Goal: Communication & Community: Ask a question

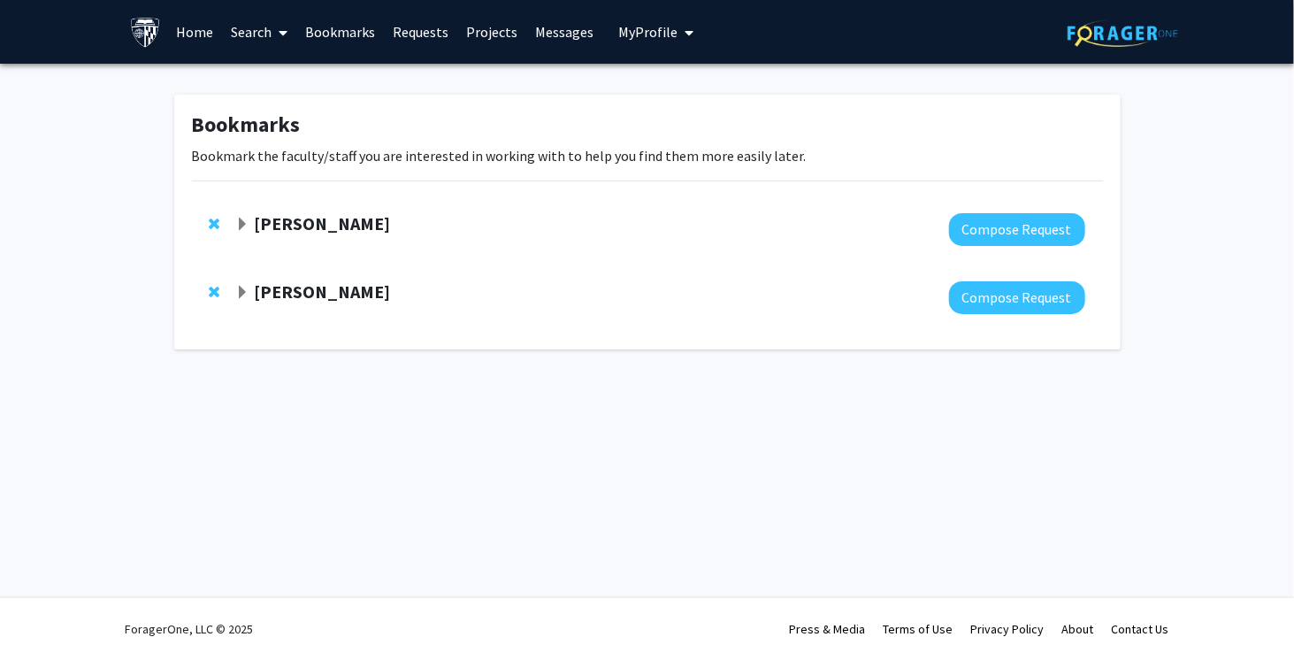
click at [274, 287] on strong "[PERSON_NAME]" at bounding box center [322, 291] width 136 height 22
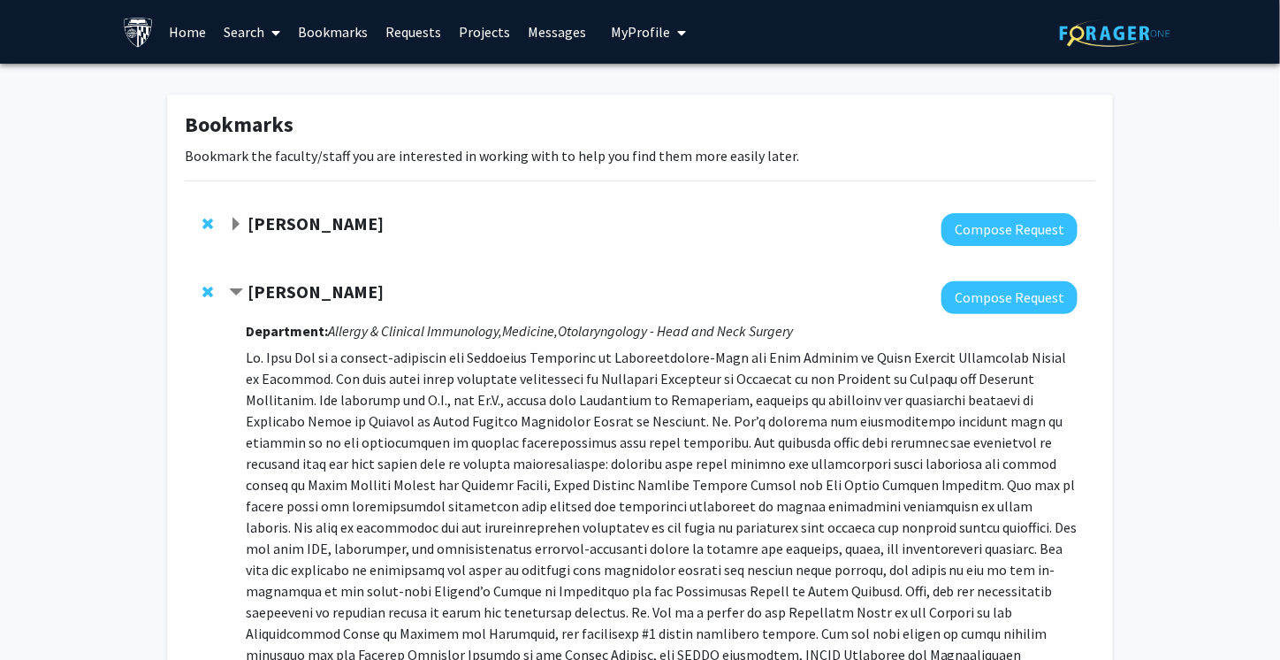
click at [274, 287] on strong "[PERSON_NAME]" at bounding box center [316, 291] width 136 height 22
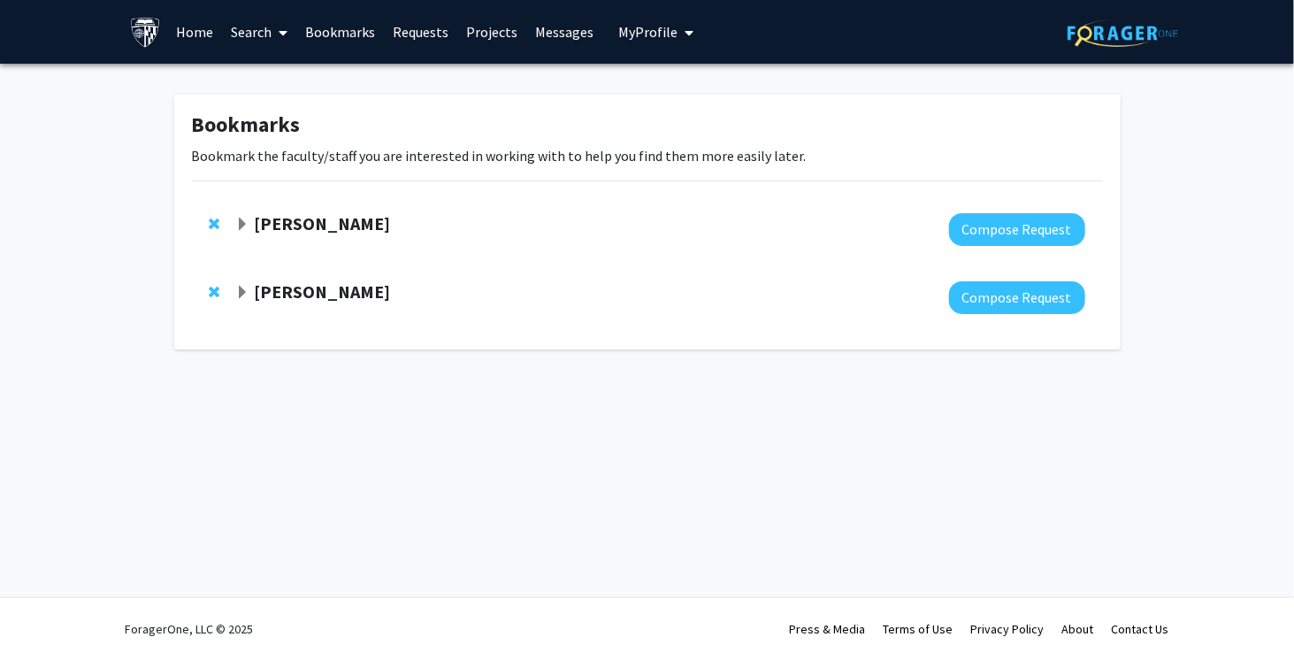
click at [287, 225] on strong "[PERSON_NAME]" at bounding box center [322, 223] width 136 height 22
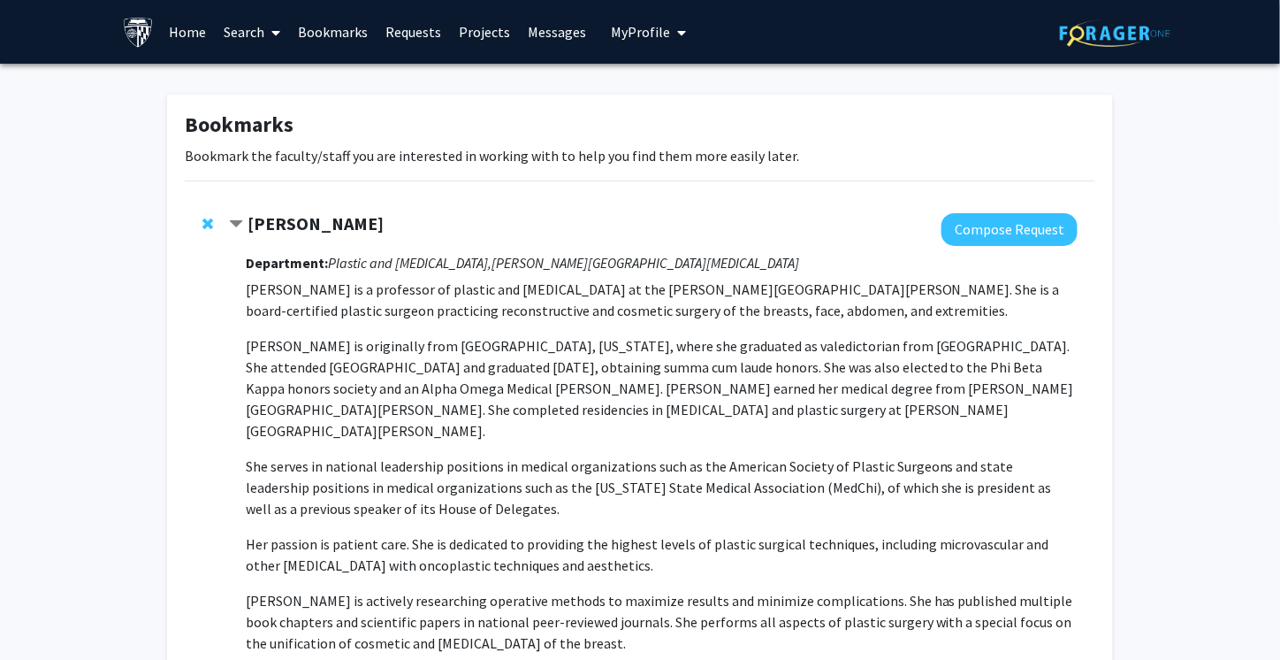
click at [287, 225] on strong "[PERSON_NAME]" at bounding box center [316, 223] width 136 height 22
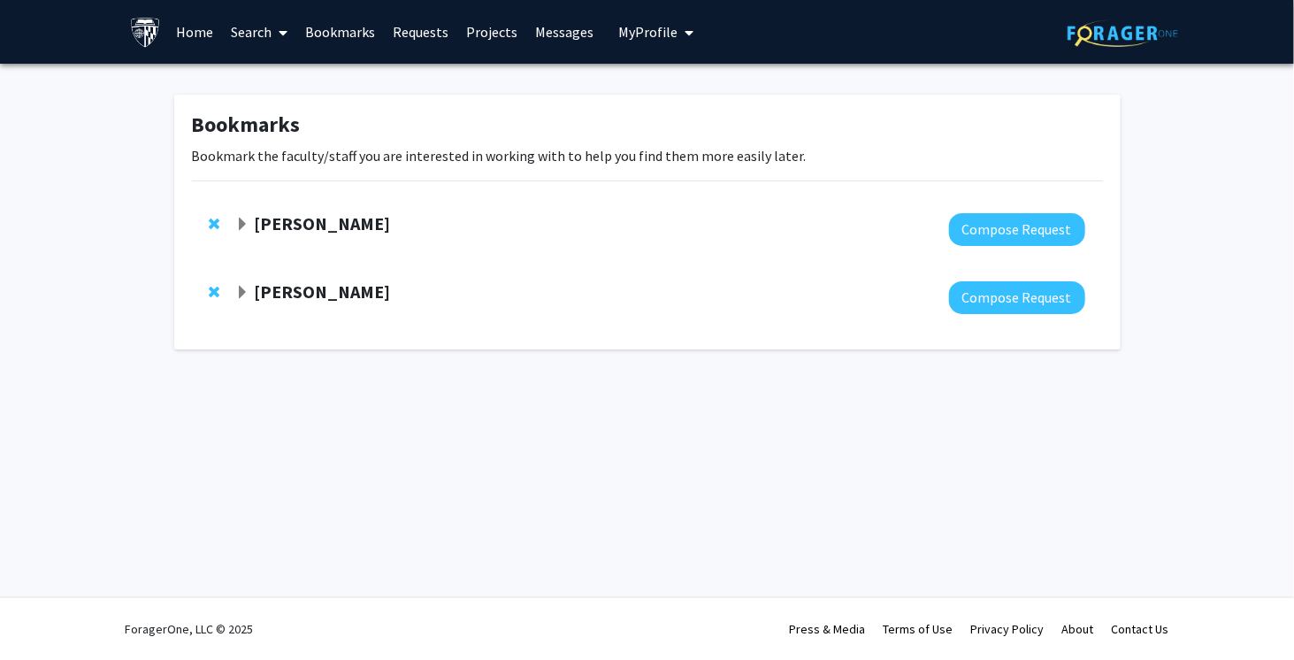
click at [494, 33] on link "Projects" at bounding box center [491, 32] width 69 height 62
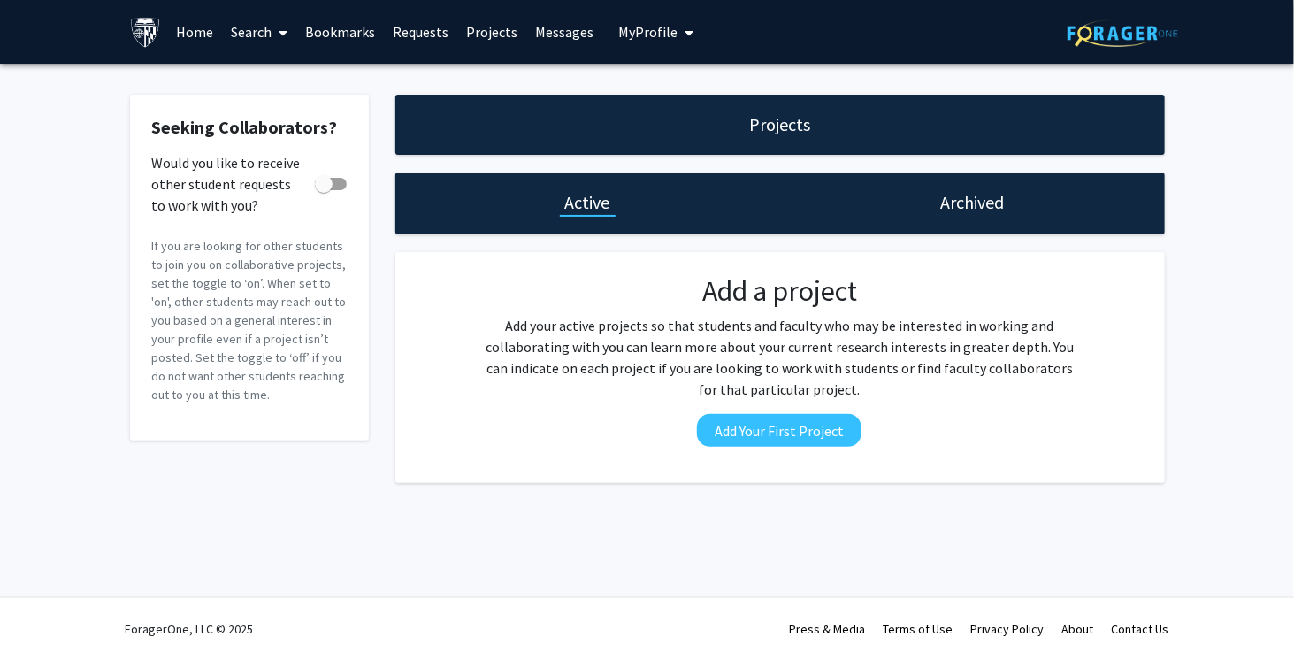
click at [646, 34] on span "My Profile" at bounding box center [647, 32] width 59 height 18
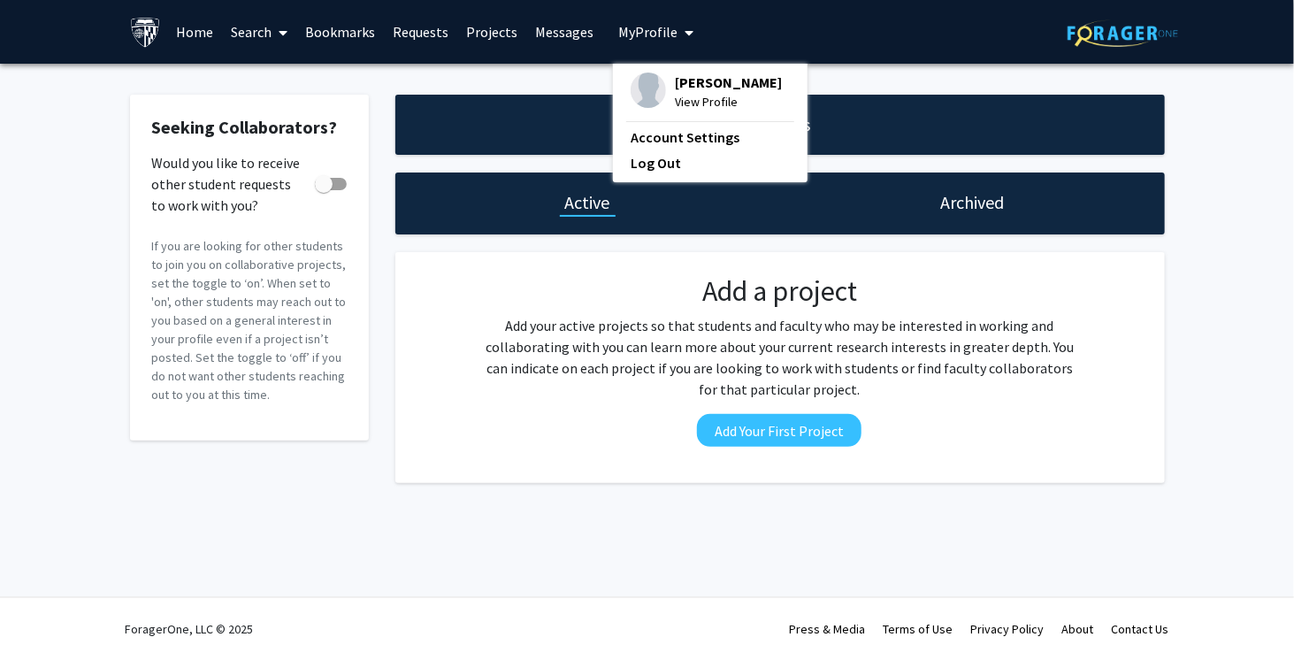
click at [646, 34] on span "My Profile" at bounding box center [647, 32] width 59 height 18
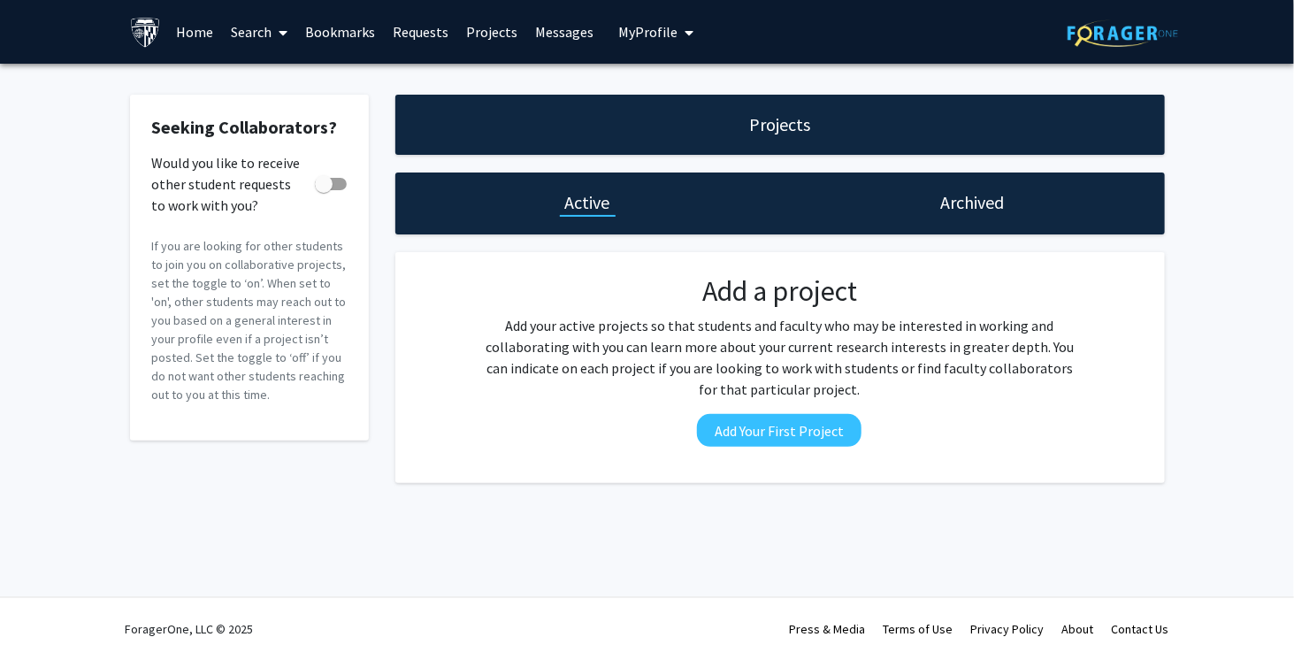
click at [436, 33] on link "Requests" at bounding box center [420, 32] width 73 height 62
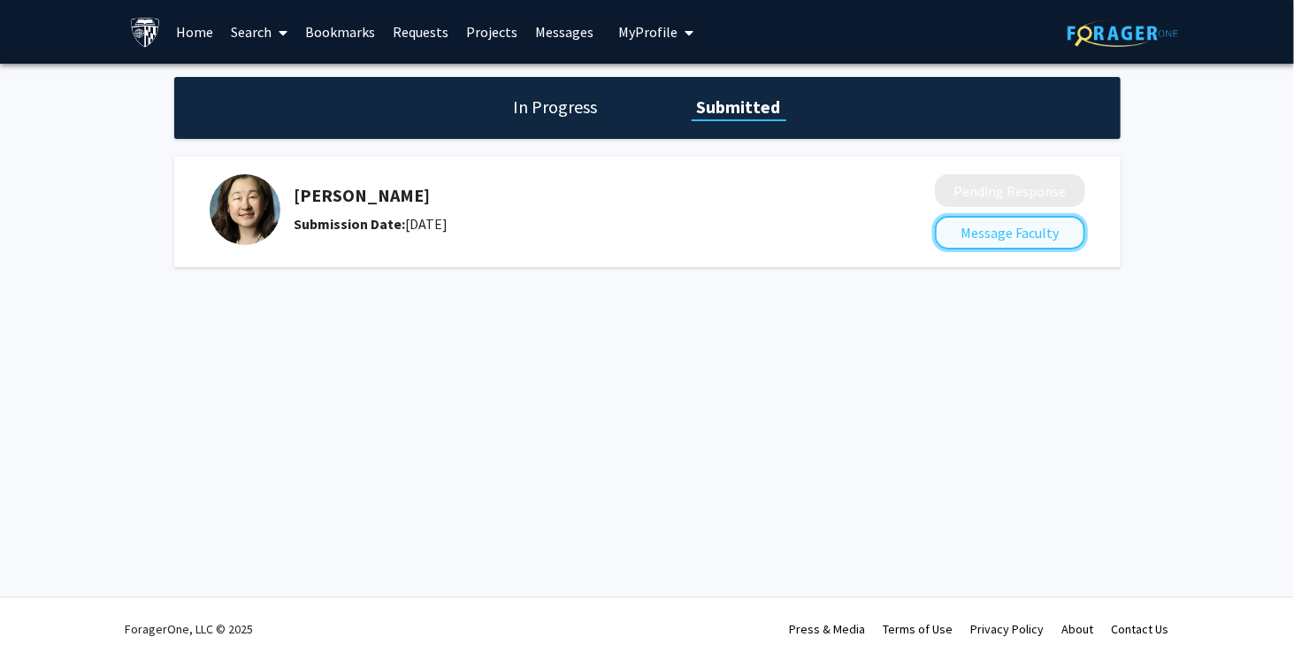
click at [1019, 226] on button "Message Faculty" at bounding box center [1010, 233] width 150 height 34
